Goal: Entertainment & Leisure: Consume media (video, audio)

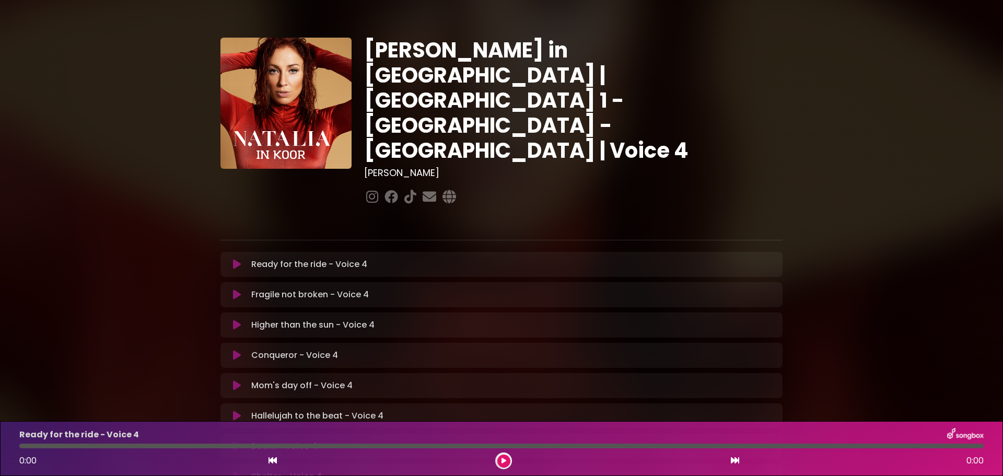
click at [233, 411] on icon at bounding box center [237, 416] width 8 height 10
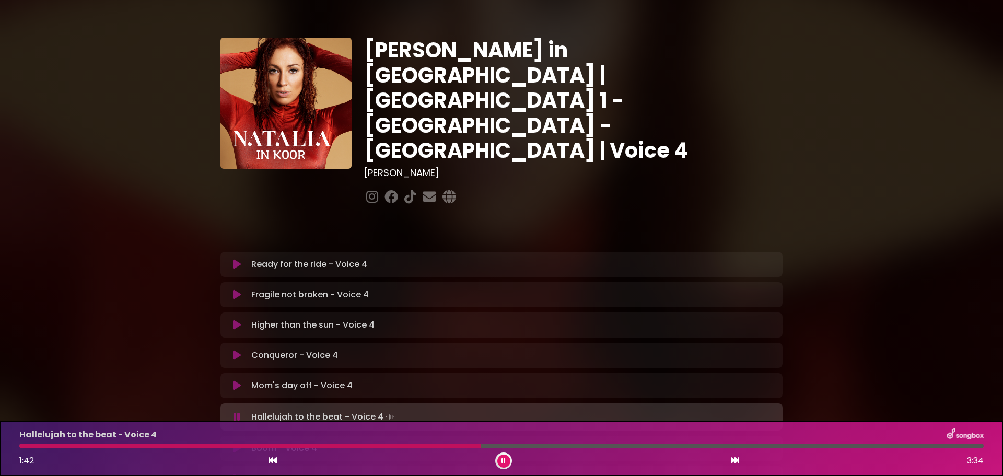
click at [429, 446] on div at bounding box center [249, 446] width 461 height 5
click at [400, 446] on div at bounding box center [252, 446] width 467 height 5
click at [396, 447] on div at bounding box center [251, 446] width 464 height 5
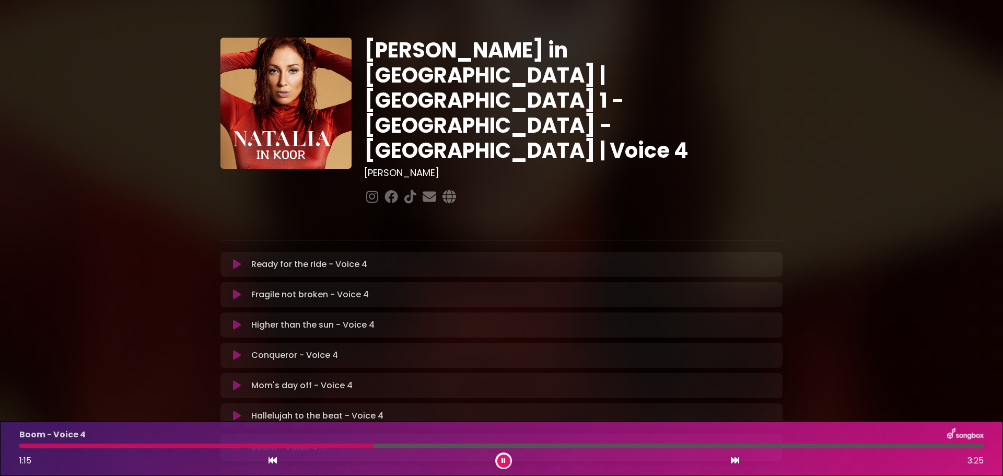
click at [332, 446] on div at bounding box center [196, 446] width 355 height 5
click at [309, 446] on div at bounding box center [185, 446] width 333 height 5
click at [321, 445] on div at bounding box center [169, 446] width 301 height 5
click at [504, 460] on icon at bounding box center [504, 461] width 4 height 6
click at [503, 461] on icon at bounding box center [504, 461] width 5 height 6
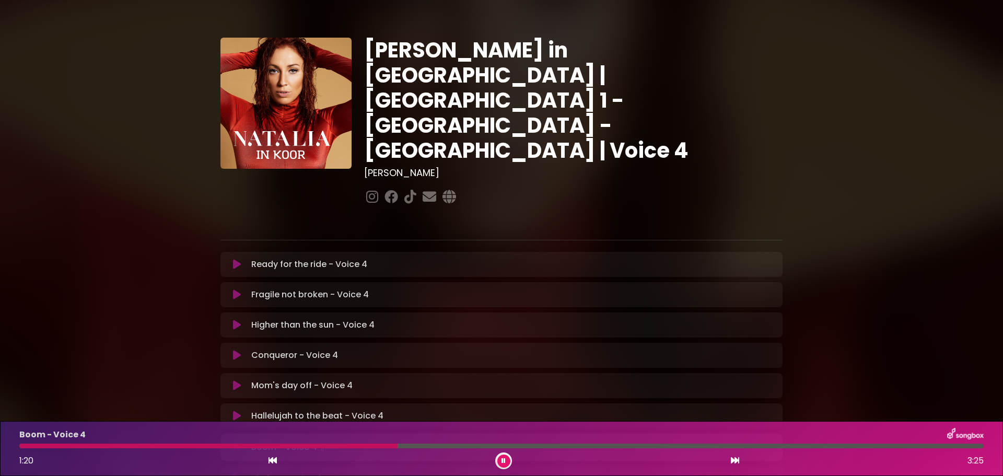
click at [364, 447] on div at bounding box center [208, 446] width 378 height 5
click at [388, 446] on div at bounding box center [213, 446] width 389 height 5
click at [371, 446] on div at bounding box center [211, 446] width 384 height 5
click at [364, 440] on div "Boom - Voice 4" at bounding box center [501, 435] width 977 height 14
click at [348, 444] on div at bounding box center [209, 446] width 381 height 5
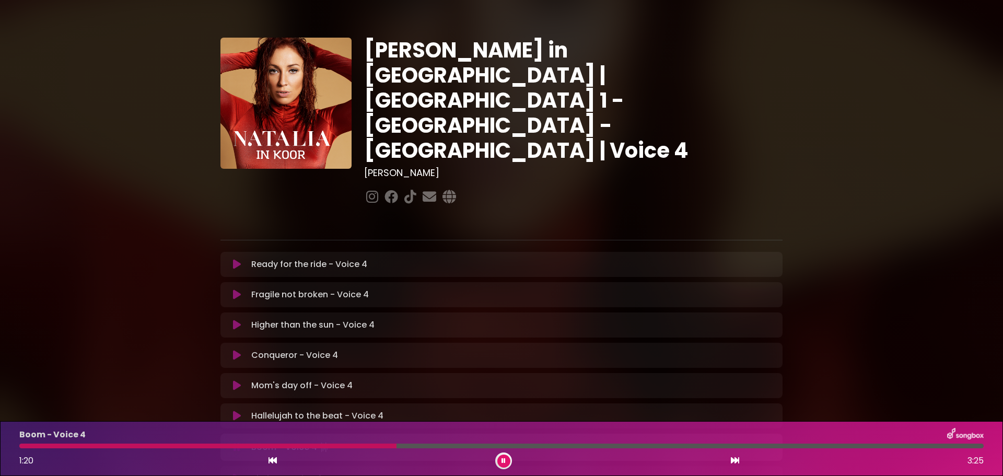
click at [336, 446] on div at bounding box center [207, 446] width 377 height 5
click at [347, 445] on div at bounding box center [183, 446] width 328 height 5
click at [352, 444] on div at bounding box center [207, 446] width 376 height 5
click at [335, 445] on div at bounding box center [208, 446] width 378 height 5
click at [396, 444] on div at bounding box center [245, 446] width 452 height 5
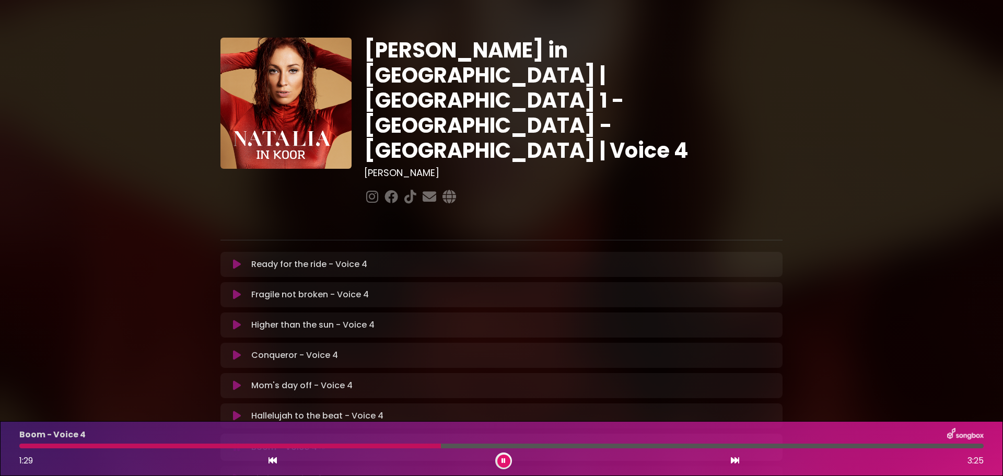
click at [511, 461] on div at bounding box center [503, 460] width 17 height 17
click at [413, 443] on div "Boom - Voice 4 1:37 3:25" at bounding box center [501, 448] width 977 height 41
click at [434, 444] on div at bounding box center [254, 446] width 470 height 5
click at [414, 443] on div "Boom - Voice 4 1:35 3:25" at bounding box center [501, 448] width 977 height 41
click at [415, 444] on div at bounding box center [246, 446] width 455 height 5
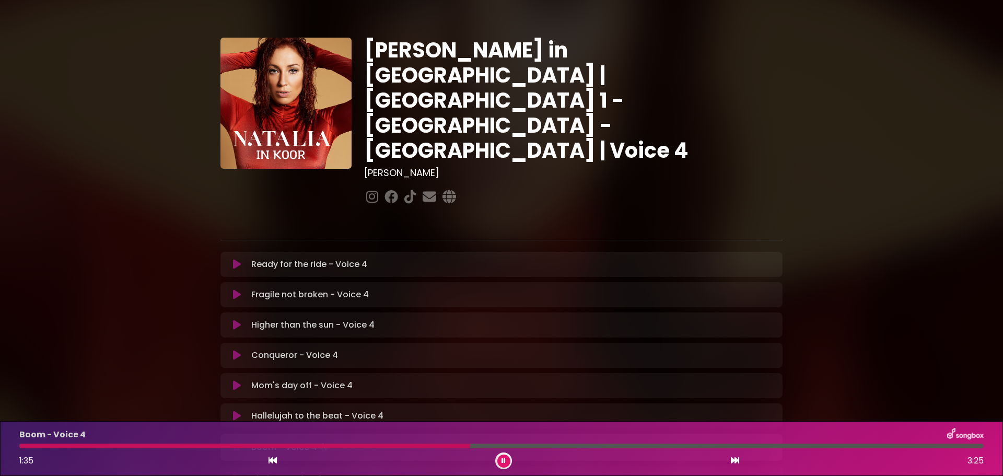
click at [418, 444] on div at bounding box center [244, 446] width 451 height 5
click at [412, 444] on div at bounding box center [244, 446] width 450 height 5
click at [412, 445] on div at bounding box center [240, 446] width 443 height 5
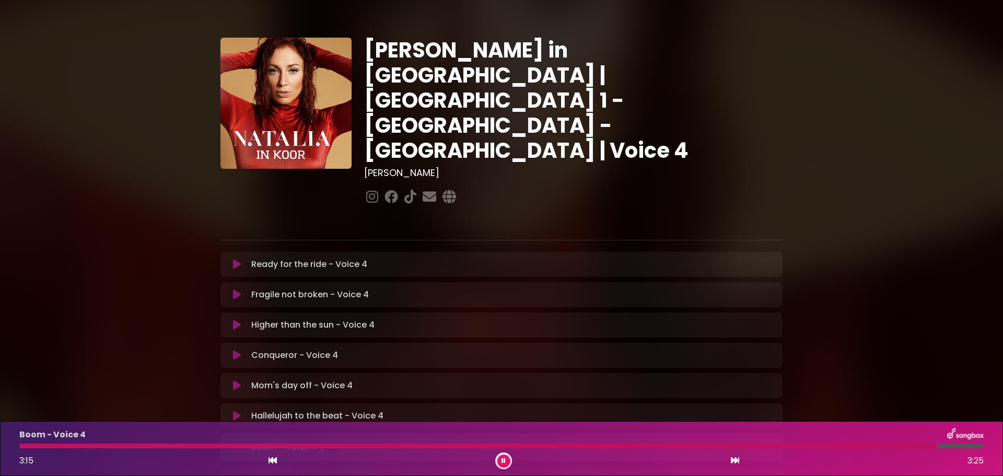
click at [409, 445] on div at bounding box center [478, 446] width 918 height 5
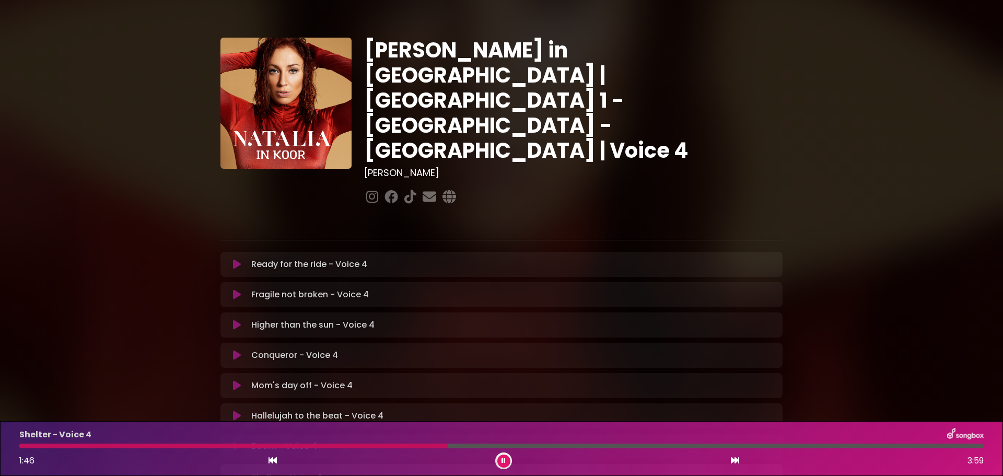
click at [501, 461] on button at bounding box center [503, 461] width 13 height 13
click at [502, 462] on icon at bounding box center [504, 461] width 5 height 6
click at [503, 463] on icon at bounding box center [504, 461] width 4 height 6
